Goal: Navigation & Orientation: Find specific page/section

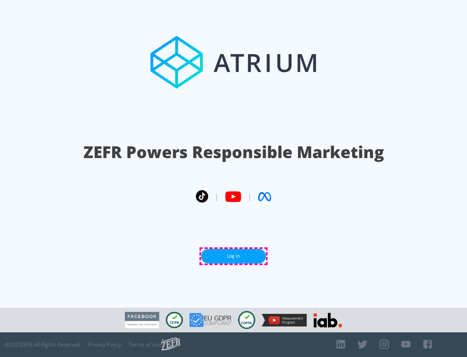
click at [233, 256] on link "Log In" at bounding box center [233, 256] width 65 height 15
